Goal: Task Accomplishment & Management: Complete application form

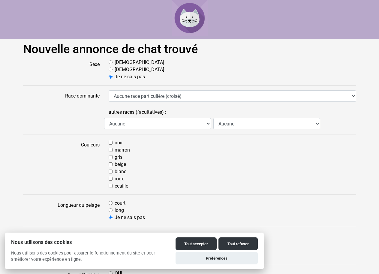
click at [111, 62] on input "[DEMOGRAPHIC_DATA]" at bounding box center [111, 62] width 4 height 4
radio input "true"
click at [208, 124] on select "Aucune Abyssin Américain à poil dur American Bobtail American Shorthair Angora …" at bounding box center [157, 123] width 107 height 11
click at [317, 125] on select "Aucune Abyssin Américain à poil dur American Bobtail American Shorthair Angora …" at bounding box center [267, 123] width 107 height 11
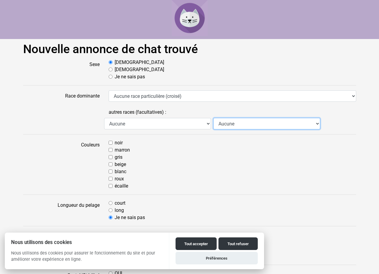
click at [317, 125] on select "Aucune Abyssin Américain à poil dur American Bobtail American Shorthair Angora …" at bounding box center [267, 123] width 107 height 11
click at [111, 143] on input "noir" at bounding box center [111, 143] width 4 height 4
checkbox input "true"
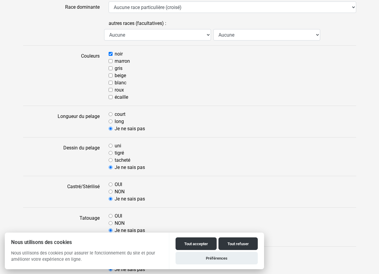
scroll to position [90, 0]
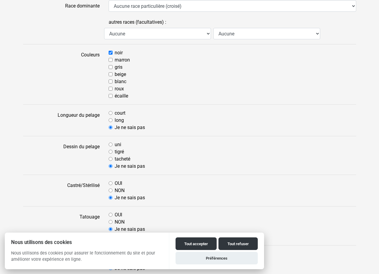
click at [109, 113] on input "court" at bounding box center [111, 113] width 4 height 4
radio input "true"
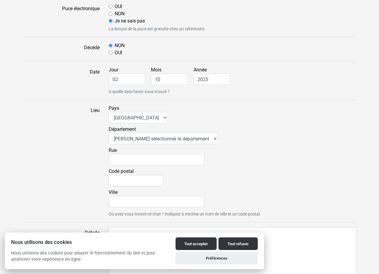
scroll to position [386, 0]
